Goal: Transaction & Acquisition: Purchase product/service

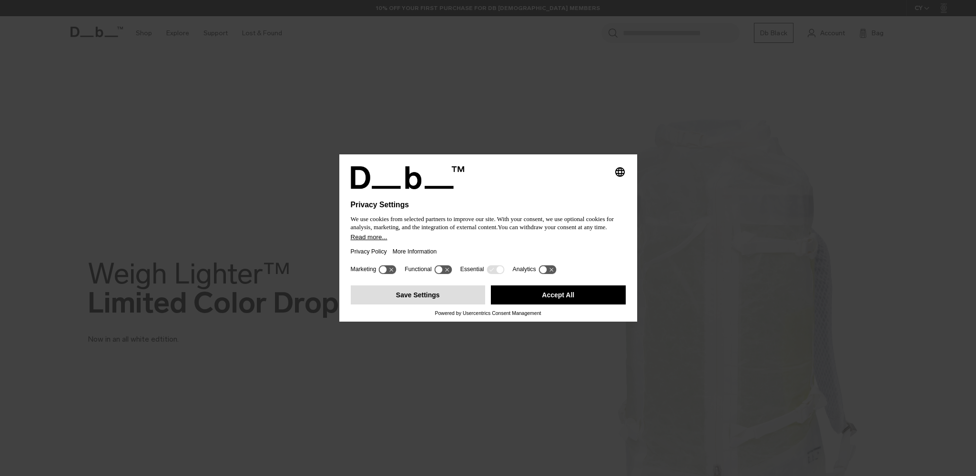
click at [444, 297] on button "Save Settings" at bounding box center [418, 294] width 135 height 19
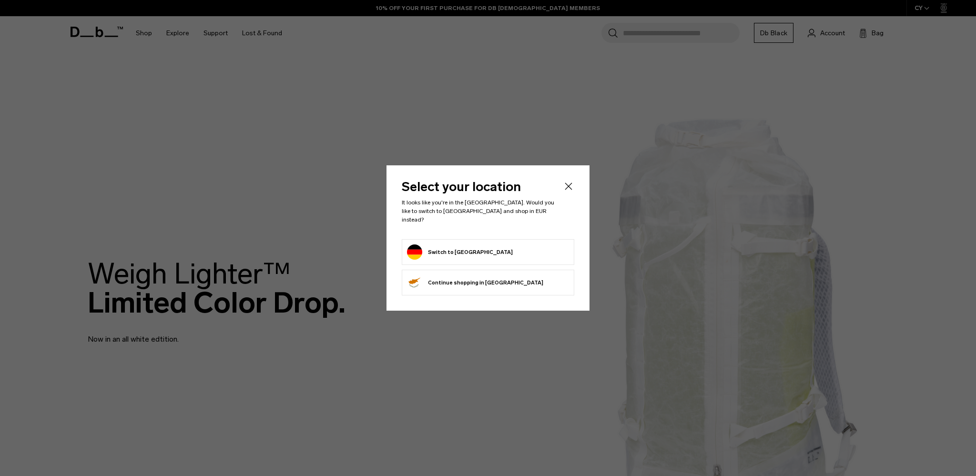
click at [441, 255] on button "Switch to [GEOGRAPHIC_DATA]" at bounding box center [460, 251] width 106 height 15
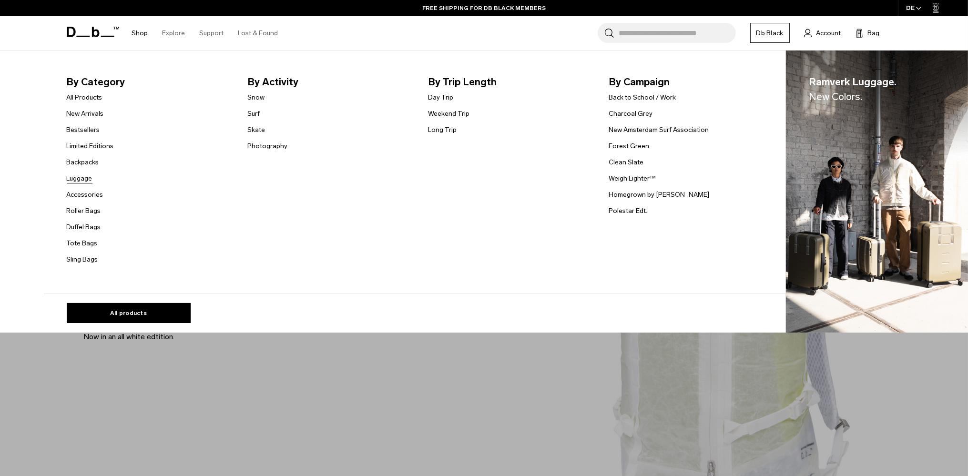
click at [89, 177] on link "Luggage" at bounding box center [80, 178] width 26 height 10
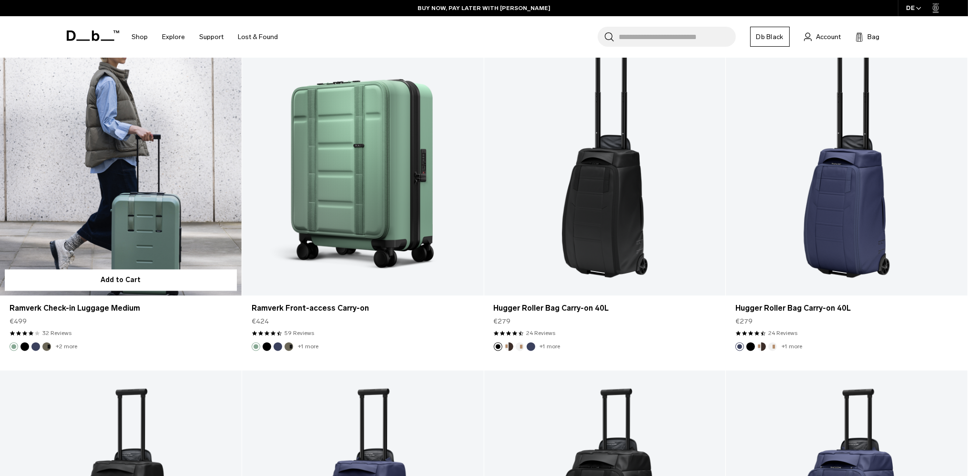
scroll to position [2617, 0]
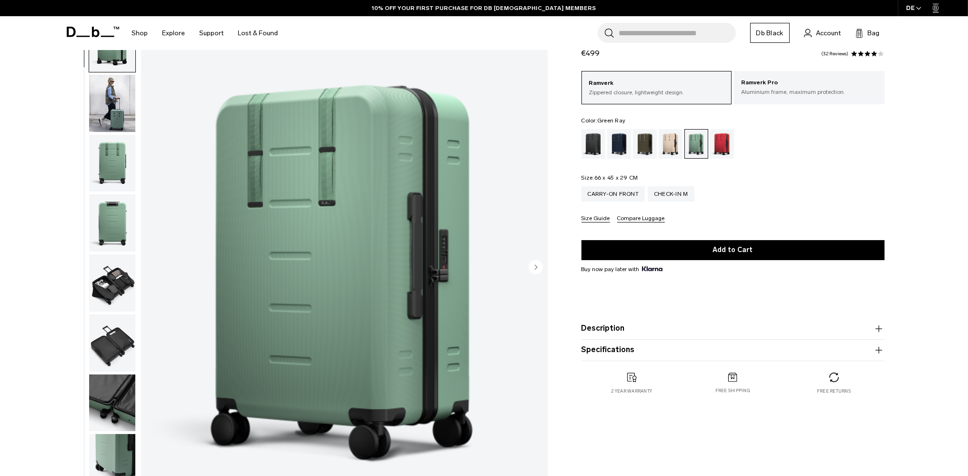
click at [116, 135] on img "button" at bounding box center [112, 163] width 46 height 57
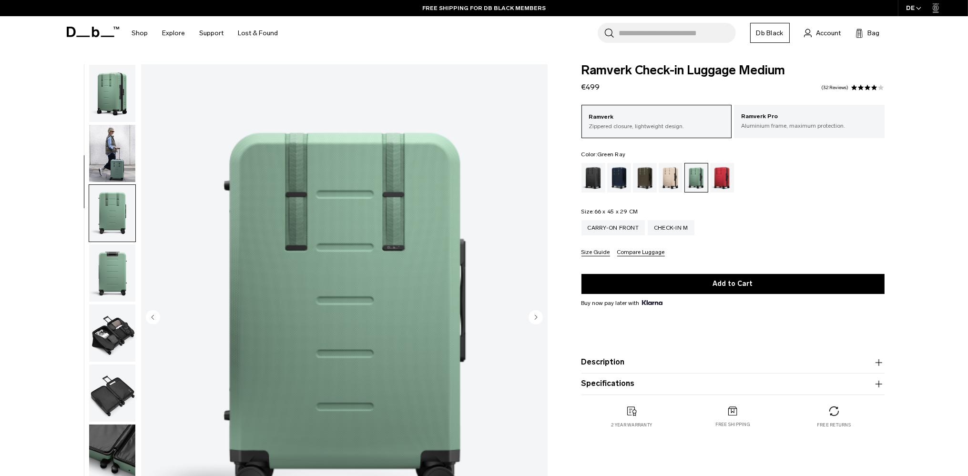
click at [116, 155] on img "button" at bounding box center [112, 153] width 46 height 57
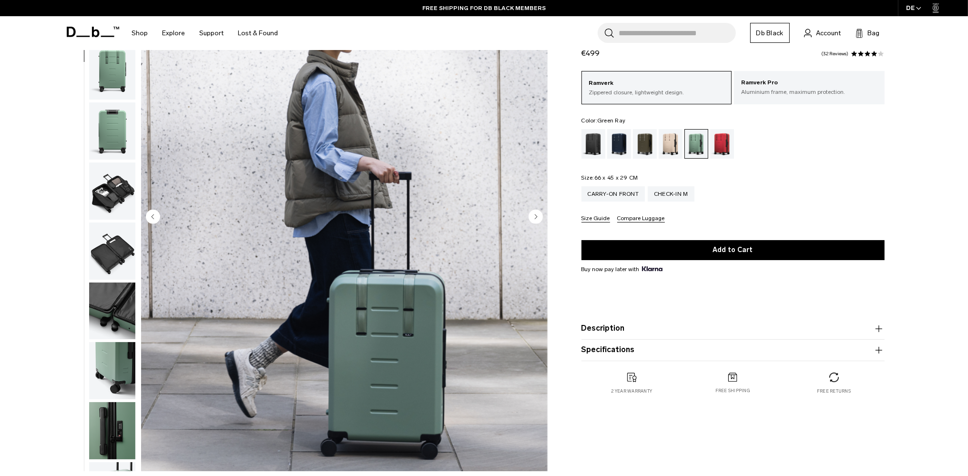
scroll to position [151, 0]
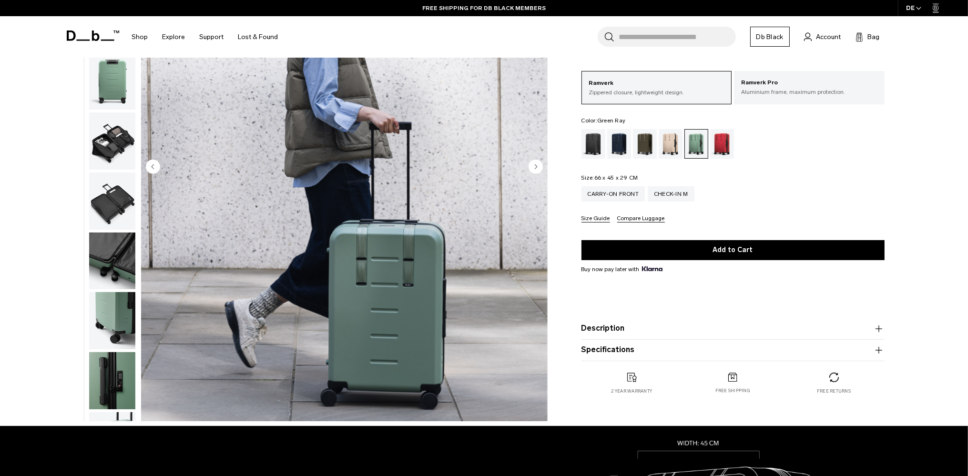
click at [538, 167] on circle "Next slide" at bounding box center [535, 166] width 14 height 14
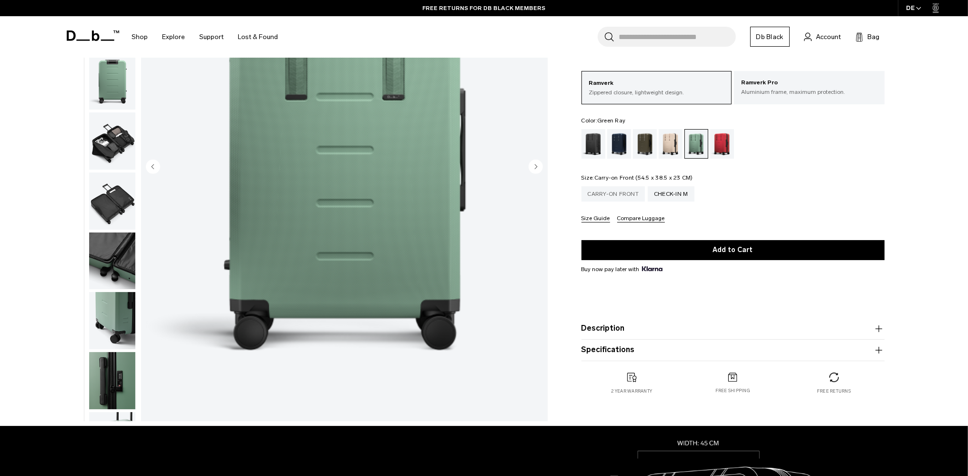
click at [620, 193] on div "Carry-on Front" at bounding box center [613, 193] width 64 height 15
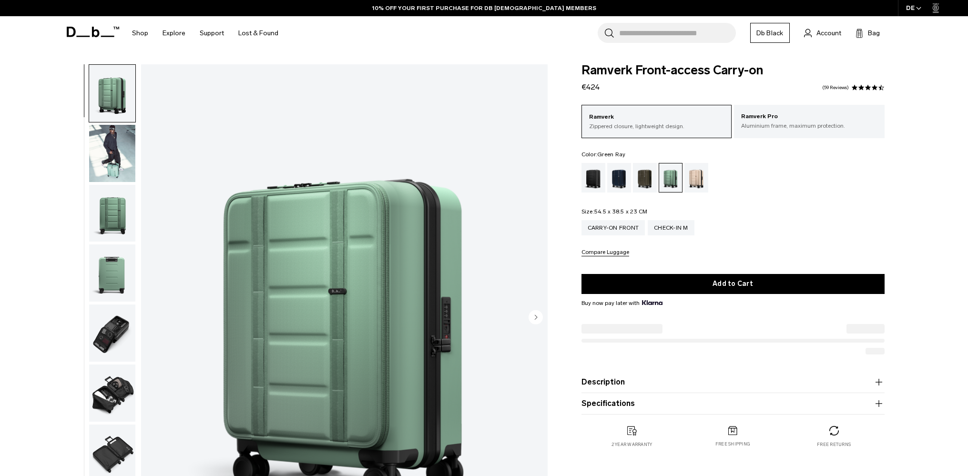
click at [104, 148] on img "button" at bounding box center [112, 153] width 46 height 57
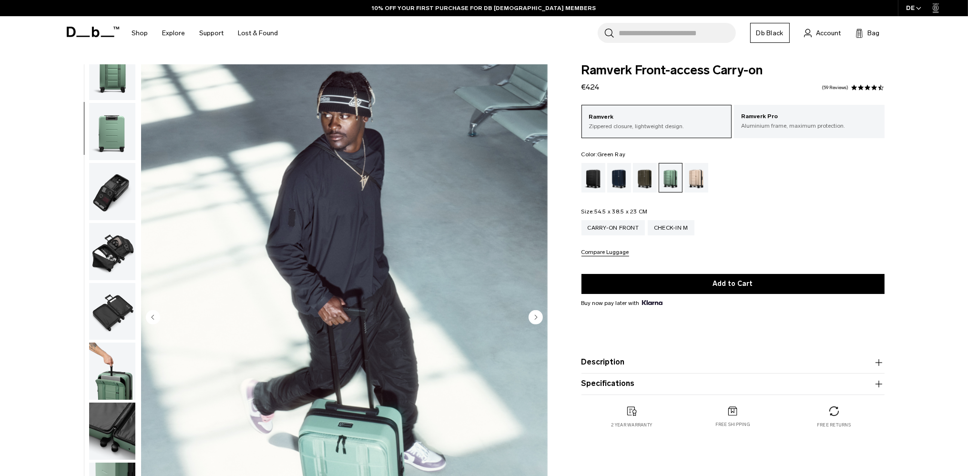
scroll to position [50, 0]
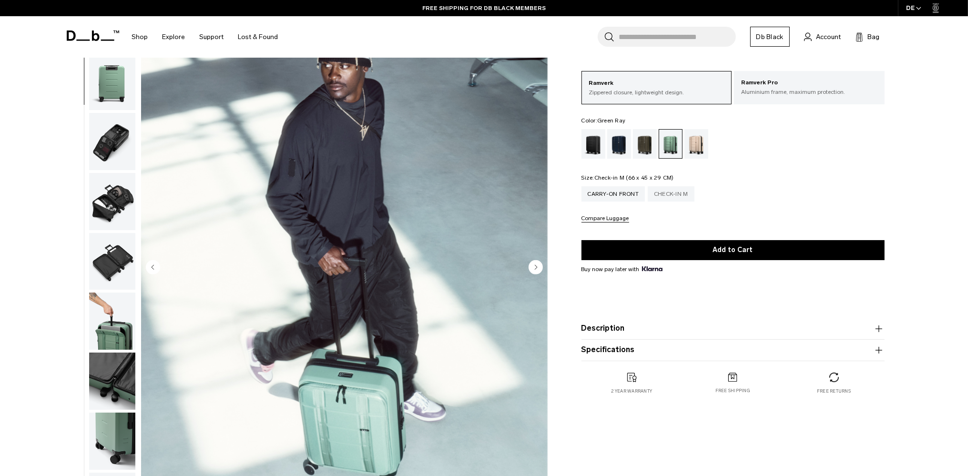
click at [663, 195] on div "Check-in M" at bounding box center [671, 193] width 47 height 15
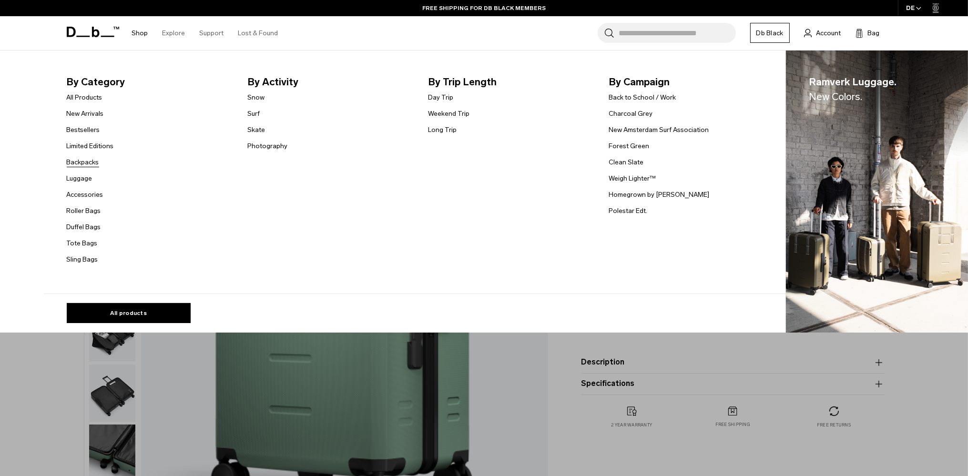
click at [95, 163] on link "Backpacks" at bounding box center [83, 162] width 32 height 10
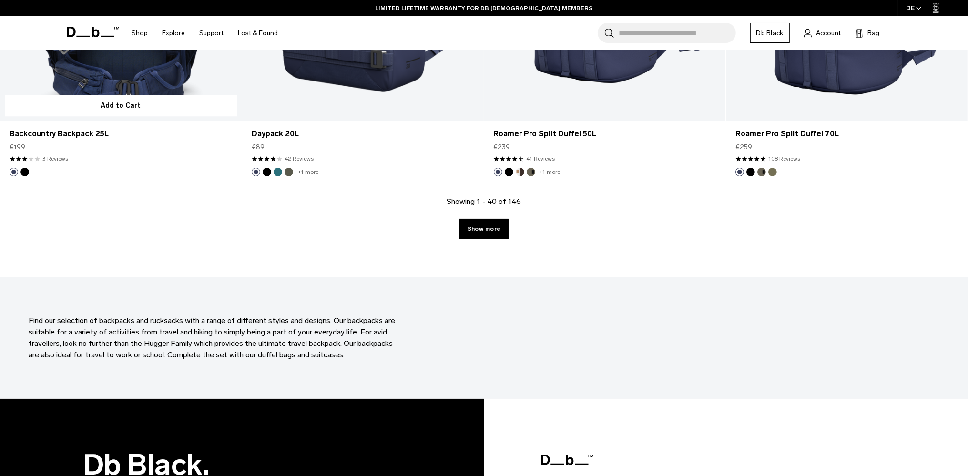
scroll to position [3321, 0]
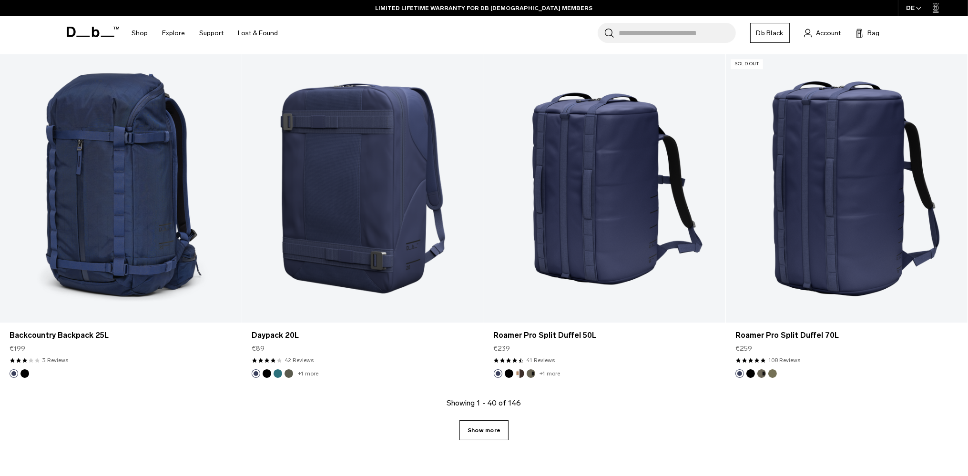
click at [489, 428] on link "Show more" at bounding box center [483, 430] width 49 height 20
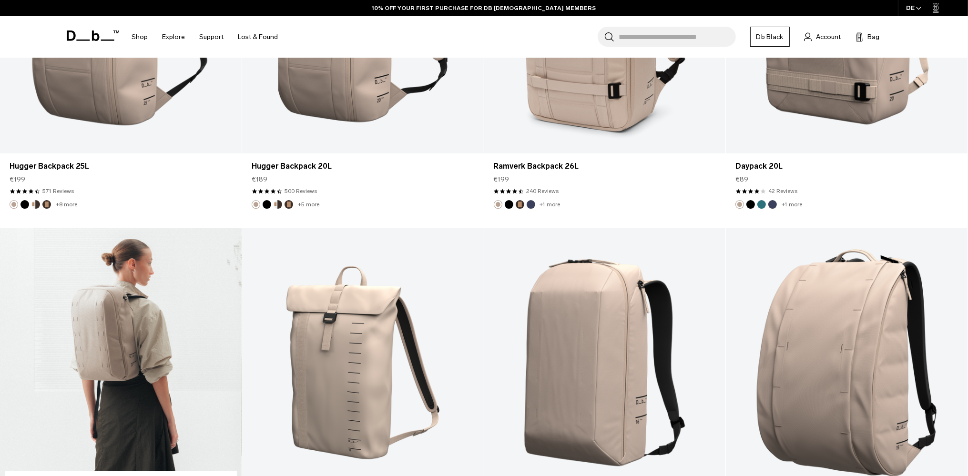
scroll to position [4022, 0]
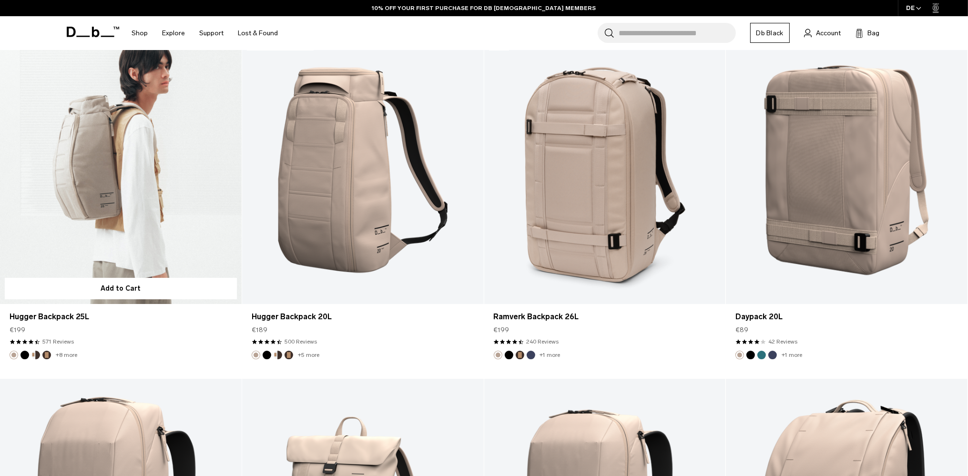
click at [148, 181] on link "Hugger Backpack 25L" at bounding box center [121, 170] width 242 height 268
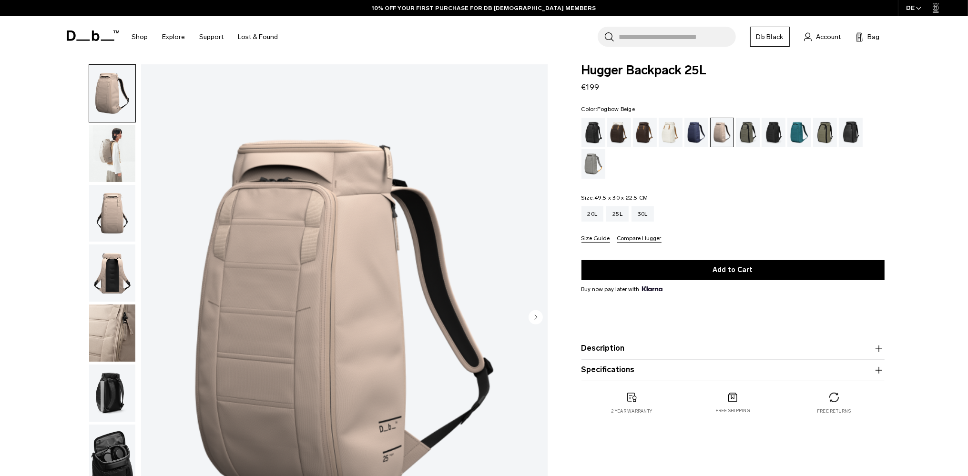
scroll to position [50, 0]
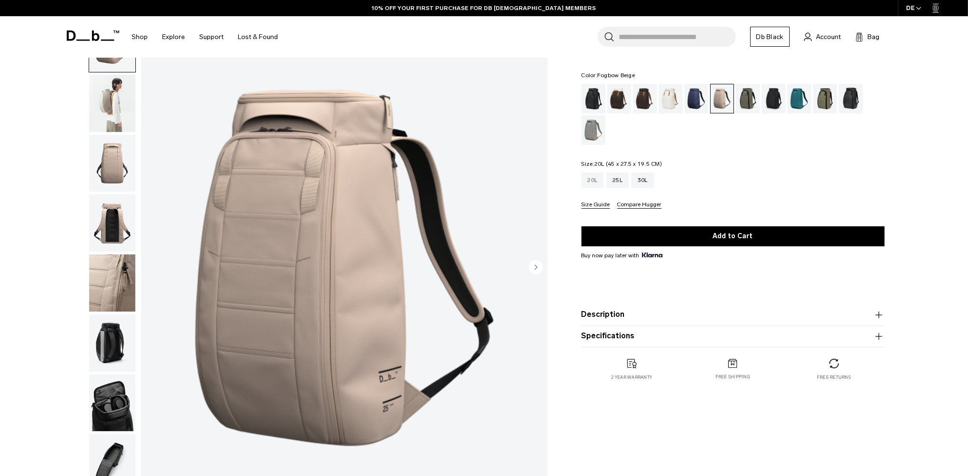
click at [587, 182] on div "20L" at bounding box center [592, 179] width 22 height 15
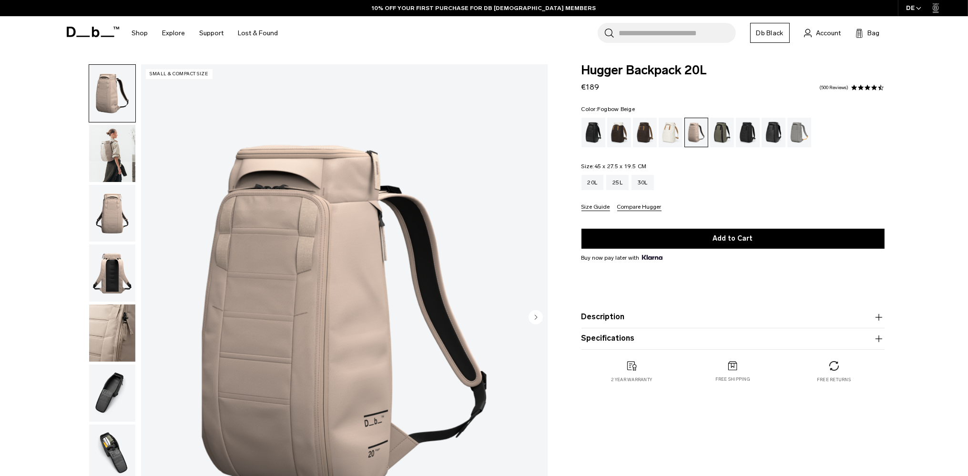
click at [111, 133] on img "button" at bounding box center [112, 153] width 46 height 57
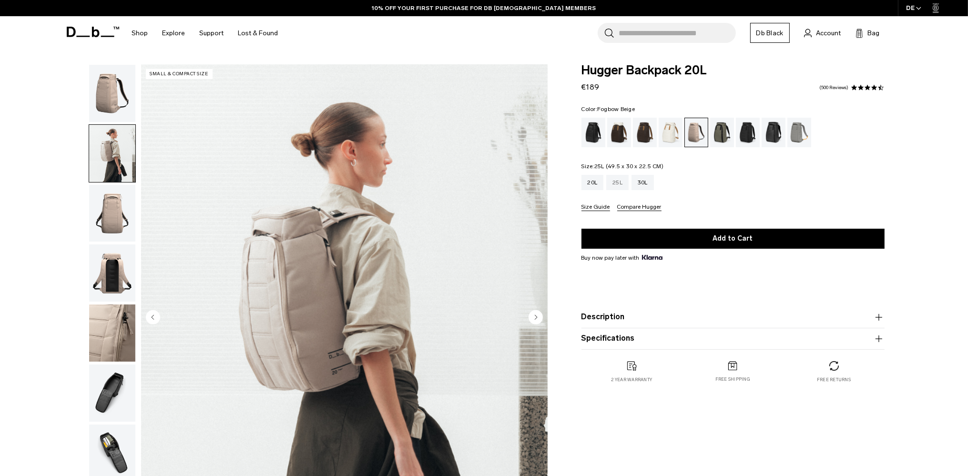
click at [617, 184] on div "25L" at bounding box center [617, 182] width 22 height 15
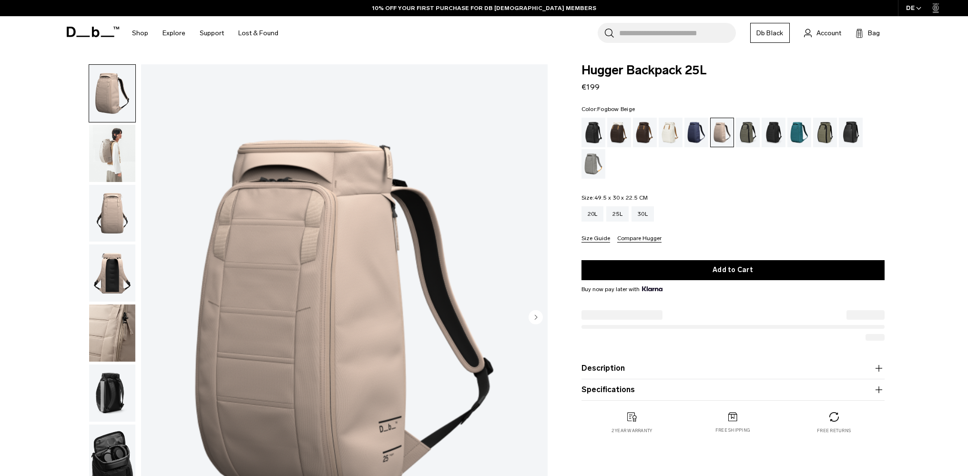
click at [102, 140] on img "button" at bounding box center [112, 153] width 46 height 57
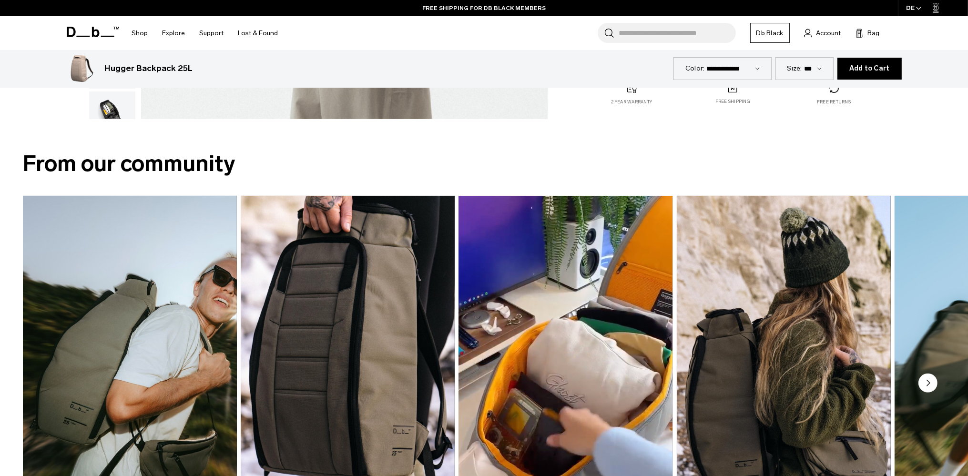
scroll to position [553, 0]
